Goal: Task Accomplishment & Management: Contribute content

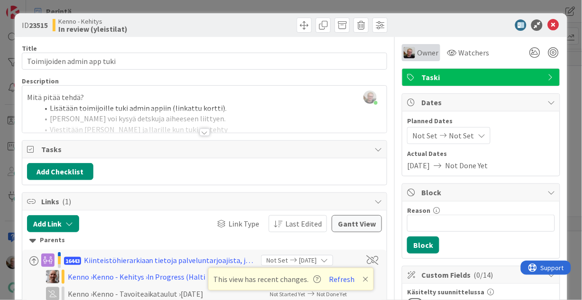
scroll to position [152, 0]
click at [550, 23] on icon at bounding box center [553, 24] width 11 height 11
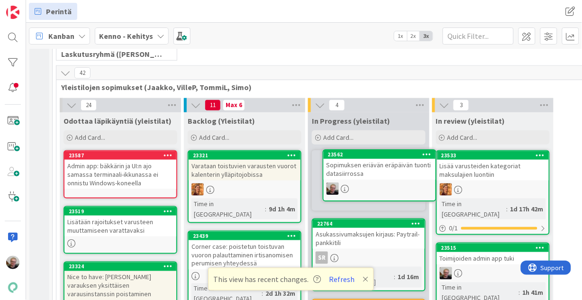
scroll to position [152, 0]
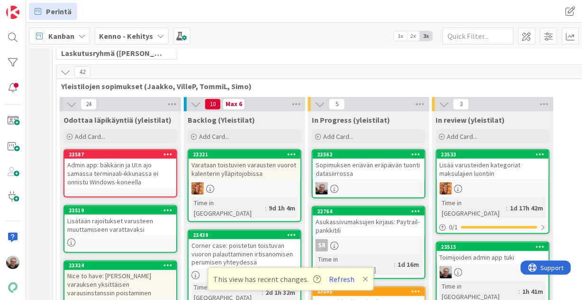
click at [360, 175] on div "Sopimuksen eriävän eräpäivän tuonti datasiirrossa" at bounding box center [369, 169] width 112 height 21
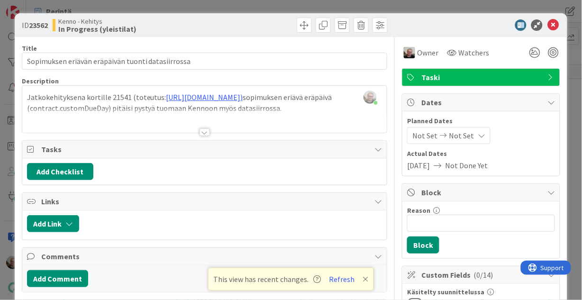
click at [129, 109] on div at bounding box center [204, 121] width 365 height 24
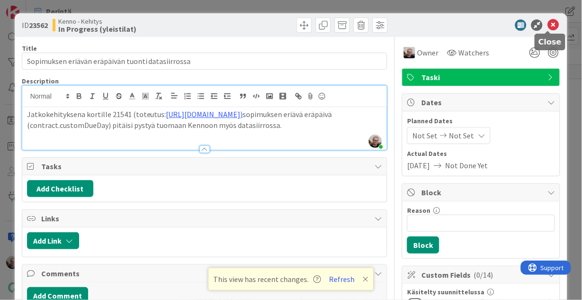
click at [551, 27] on icon at bounding box center [553, 24] width 11 height 11
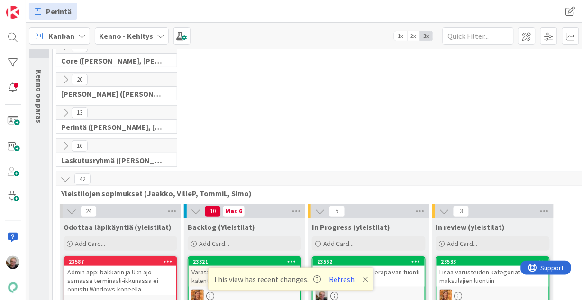
scroll to position [38, 0]
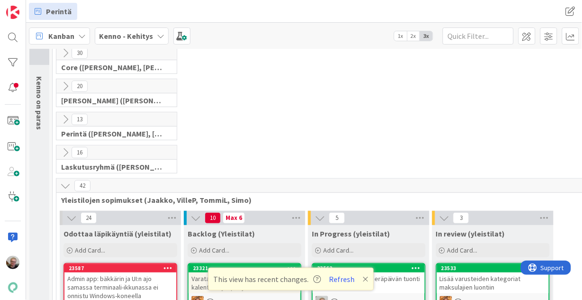
click at [68, 181] on icon at bounding box center [65, 186] width 10 height 10
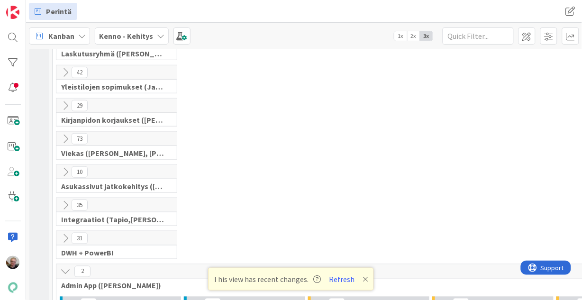
scroll to position [228, 0]
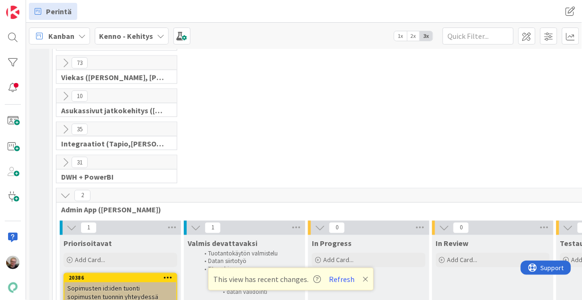
click at [66, 130] on icon at bounding box center [65, 129] width 10 height 10
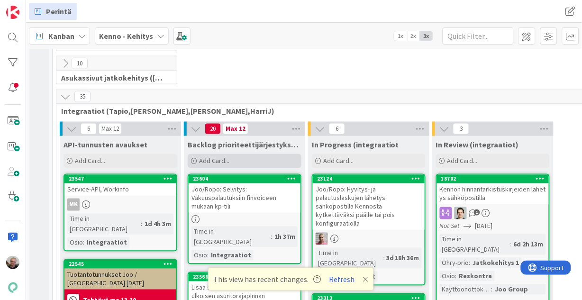
scroll to position [266, 0]
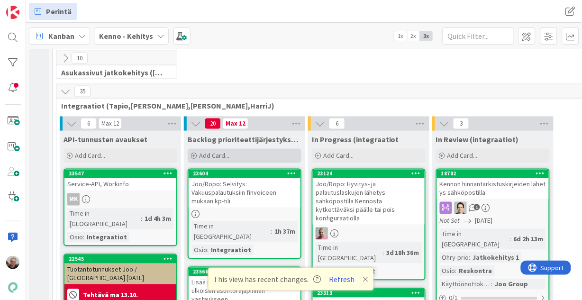
click at [210, 155] on span "Add Card..." at bounding box center [214, 156] width 30 height 9
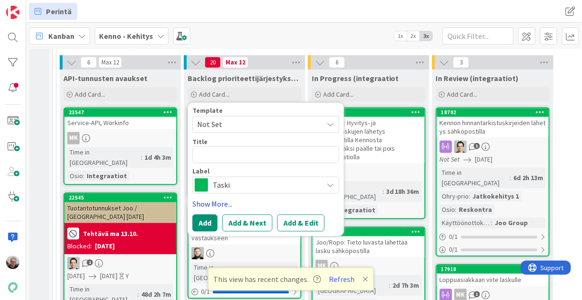
scroll to position [342, 0]
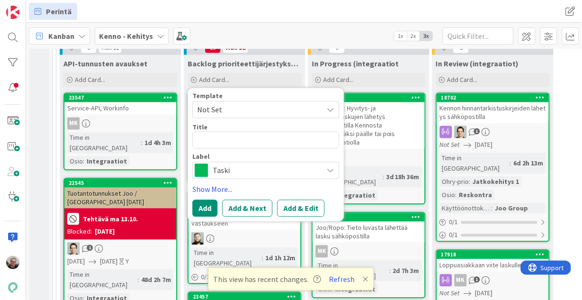
click at [233, 167] on span "Taski" at bounding box center [265, 170] width 105 height 13
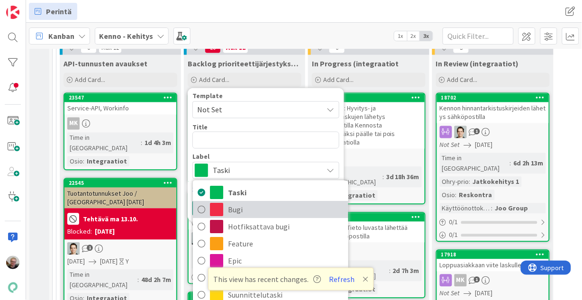
click at [242, 203] on span "Bugi" at bounding box center [286, 210] width 116 height 14
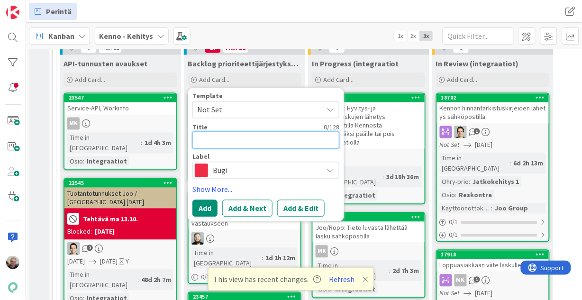
click at [218, 141] on textarea at bounding box center [266, 140] width 147 height 17
type textarea "x"
type textarea "K"
type textarea "x"
type textarea "Ke"
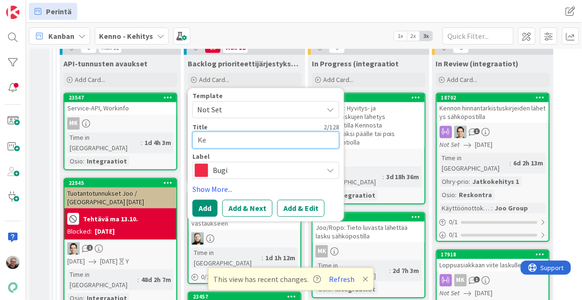
type textarea "x"
type textarea "Kel"
type textarea "x"
type textarea "Kela"
type textarea "x"
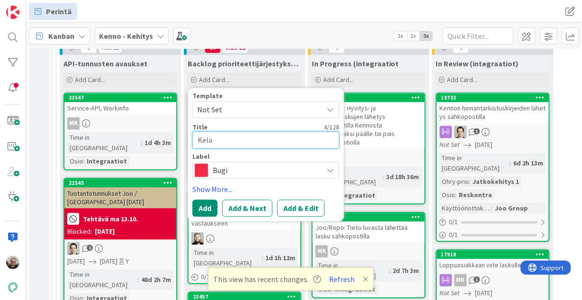
type textarea "Kela"
type textarea "x"
type textarea "Kela A"
type textarea "x"
type textarea "Kela AP"
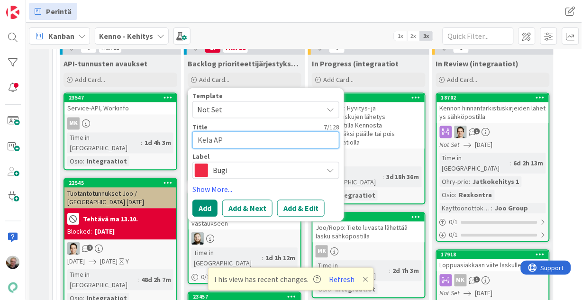
type textarea "x"
type textarea "Kela API"
type textarea "x"
type textarea "Kela API:"
type textarea "x"
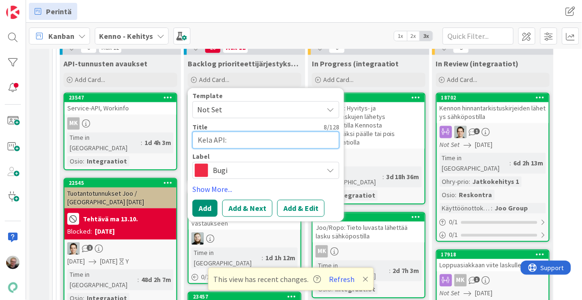
type textarea "Kela API:"
type textarea "x"
type textarea "Kela API: s"
type textarea "x"
type textarea "Kela API: sa"
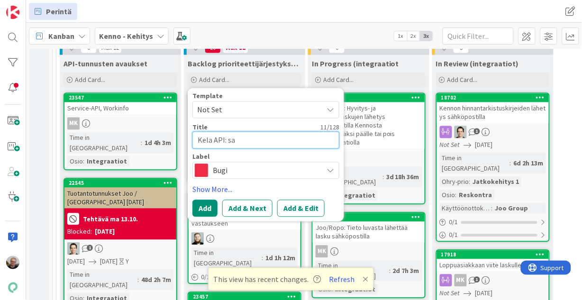
type textarea "x"
type textarea "Kela API: sal"
type textarea "x"
type textarea "Kela API: sall"
type textarea "x"
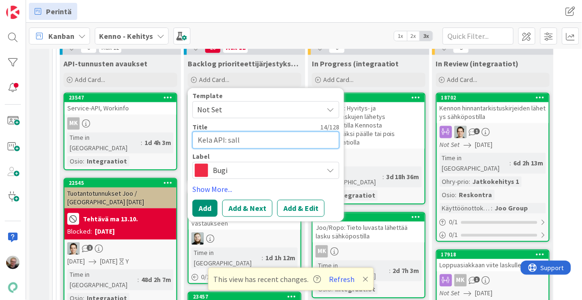
type textarea "Kela API: salli"
type textarea "x"
type textarea "Kela API: salli"
type textarea "x"
type textarea "Kela API: salli m"
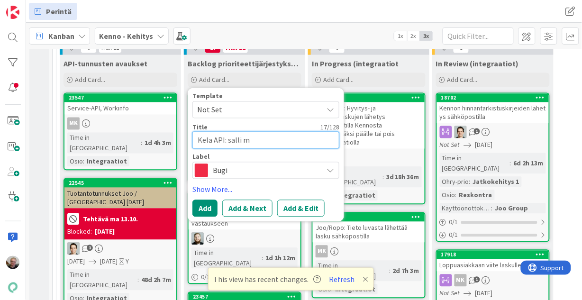
type textarea "x"
type textarea "Kela API: salli mo"
type textarea "x"
type textarea "Kela API: salli mon"
type textarea "x"
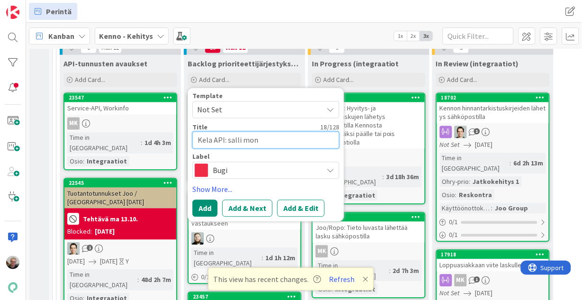
type textarea "Kela API: salli mont"
type textarea "x"
type textarea "Kela API: salli monta"
type textarea "x"
type textarea "Kela API: salli monta"
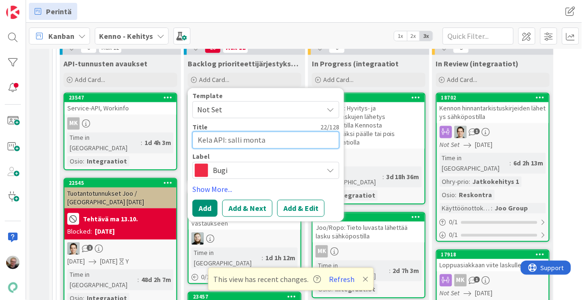
type textarea "x"
type textarea "Kela API: salli monta k"
type textarea "x"
type textarea "Kela API: salli monta ki"
type textarea "x"
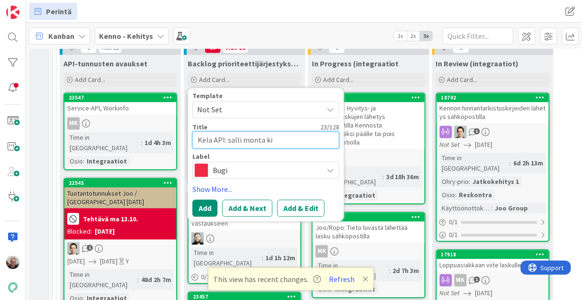
type textarea "Kela API: salli monta kii"
type textarea "x"
type textarea "Kela API: salli monta kiin"
type textarea "x"
type textarea "Kela API: salli monta kiint"
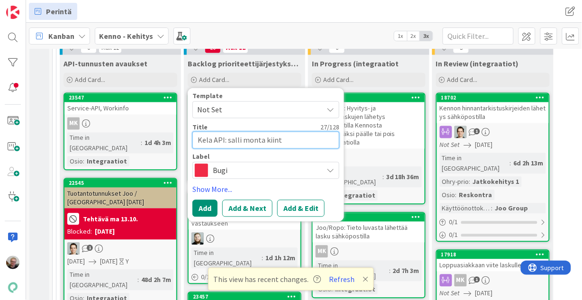
type textarea "x"
type textarea "Kela API: salli monta kiinte"
type textarea "x"
type textarea "Kela API: salli monta kiintei"
type textarea "x"
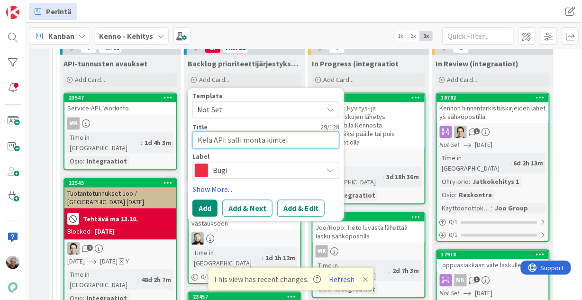
type textarea "Kela API: salli monta kiinteis"
type textarea "x"
type textarea "Kela API: salli monta kiinteistö"
type textarea "x"
type textarea "Kela API: salli monta kiinteistöy"
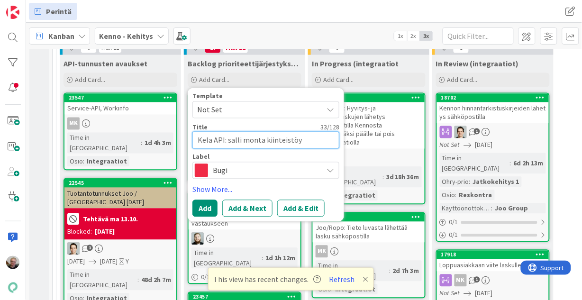
type textarea "x"
type textarea "Kela API: salli monta kiinteistöyh"
type textarea "x"
type textarea "Kela API: salli monta kiinteistöyht"
type textarea "x"
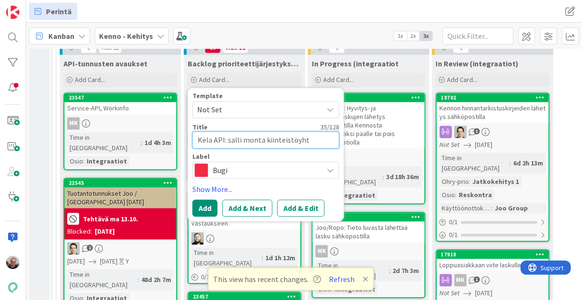
type textarea "Kela API: salli monta kiinteistöyhti"
type textarea "x"
type textarea "Kela API: salli monta kiinteistöyhtiö"
type textarea "x"
type textarea "Kela API: salli monta kiinteistöyhtiöt"
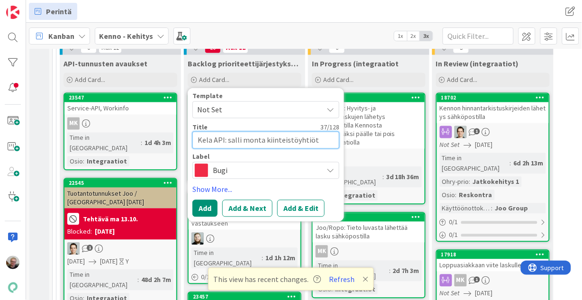
type textarea "x"
type textarea "Kela API: salli monta kiinteistöyhtiötä"
type textarea "x"
type textarea "Kela API: salli monta kiinteistöyhtiötä s"
type textarea "x"
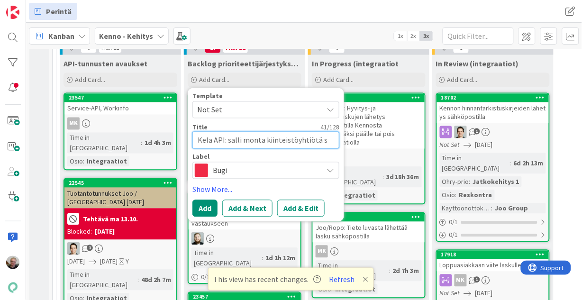
type textarea "Kela API: salli monta kiinteistöyhtiötä sa"
type textarea "x"
type textarea "Kela API: salli monta kiinteistöyhtiötä sam"
type textarea "x"
type textarea "Kela API: salli monta kiinteistöyhtiötä sama"
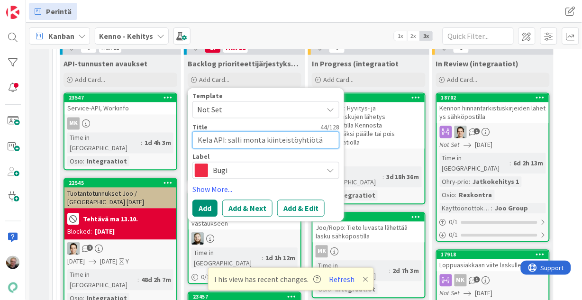
type textarea "x"
type textarea "Kela API: salli monta kiinteistöyhtiötä samal"
type textarea "x"
type textarea "Kela API: salli monta kiinteistöyhtiötä samall"
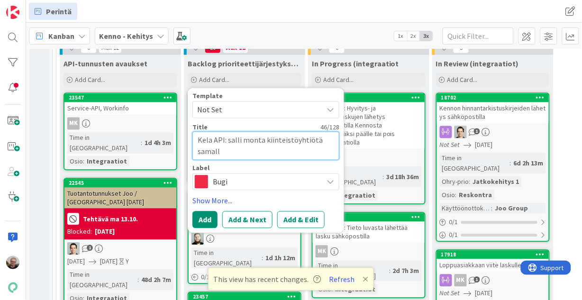
type textarea "x"
type textarea "Kela API: salli monta kiinteistöyhtiötä samalla"
type textarea "x"
type textarea "Kela API: salli monta kiinteistöyhtiötä samalla"
type textarea "x"
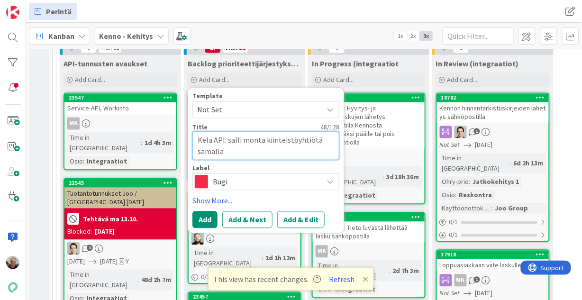
type textarea "Kela API: salli monta kiinteistöyhtiötä samalla Y"
type textarea "x"
type textarea "Kela API: salli monta kiinteistöyhtiötä samalla Y-"
type textarea "x"
type textarea "Kela API: salli monta kiinteistöyhtiötä samalla Y-t"
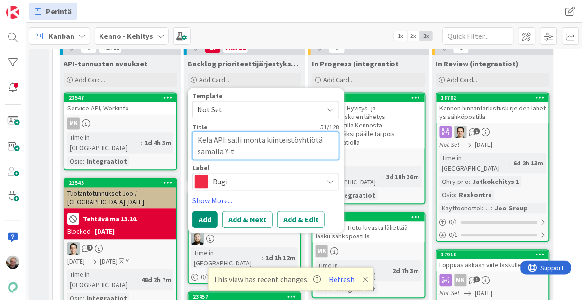
type textarea "x"
type textarea "Kela API: salli monta kiinteistöyhtiötä samalla Y-tu"
type textarea "x"
type textarea "Kela API: salli monta kiinteistöyhtiötä samalla Y-tun"
type textarea "x"
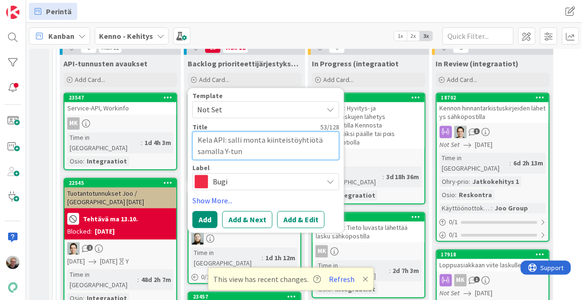
type textarea "Kela API: salli monta kiinteistöyhtiötä samalla Y-tunn"
type textarea "x"
type textarea "Kela API: salli monta kiinteistöyhtiötä samalla Y-tunnu"
type textarea "x"
type textarea "Kela API: salli monta kiinteistöyhtiötä samalla Y-tunnuk"
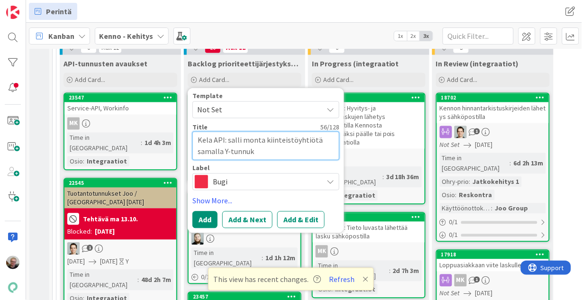
type textarea "x"
type textarea "Kela API: salli monta kiinteistöyhtiötä samalla Y-tunnuks"
type textarea "x"
type textarea "Kela API: salli monta kiinteistöyhtiötä samalla Y-tunnukse"
type textarea "x"
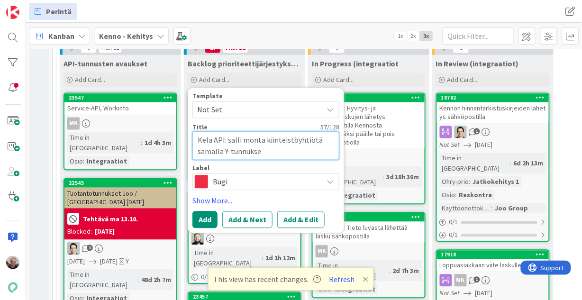
type textarea "Kela API: salli monta kiinteistöyhtiötä samalla Y-tunnuksel"
type textarea "x"
type textarea "Kela API: salli monta kiinteistöyhtiötä samalla Y-tunnuksell"
type textarea "x"
type textarea "Kela API: salli monta kiinteistöyhtiötä samalla Y-tunnuksella"
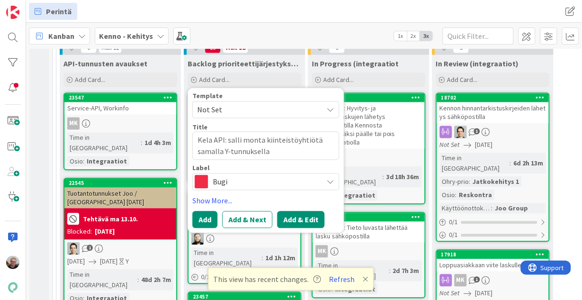
click at [282, 216] on button "Add & Edit" at bounding box center [300, 220] width 47 height 17
type textarea "x"
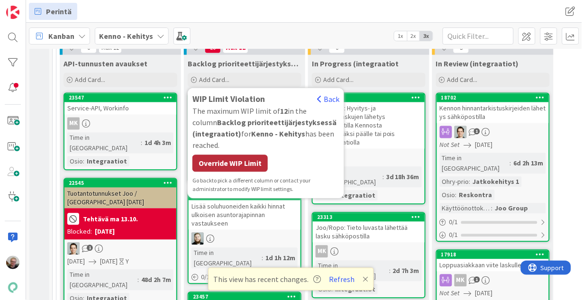
click at [234, 163] on div "Override WIP Limit" at bounding box center [230, 163] width 75 height 17
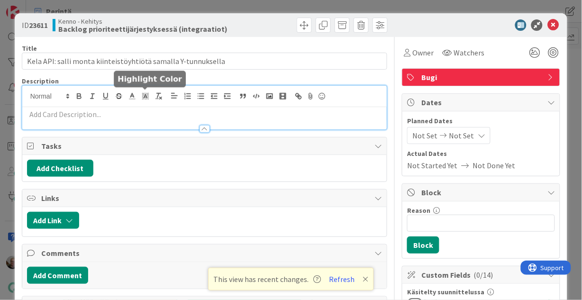
click at [144, 97] on div at bounding box center [204, 108] width 365 height 44
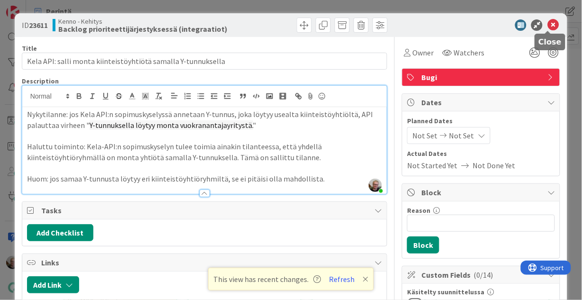
click at [552, 21] on icon at bounding box center [553, 24] width 11 height 11
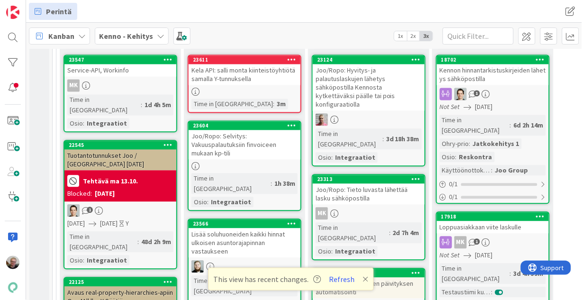
click at [248, 73] on div "Kela API: salli monta kiinteistöyhtiötä samalla Y-tunnuksella" at bounding box center [245, 75] width 112 height 21
